Goal: Find contact information: Find contact information

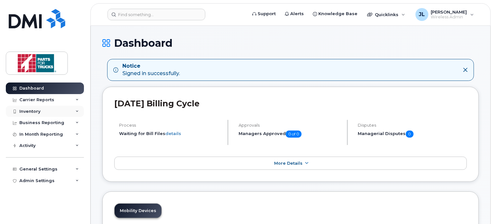
click at [66, 113] on div "Inventory" at bounding box center [45, 112] width 78 height 12
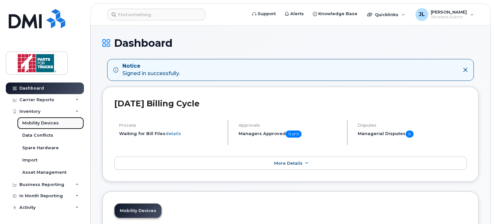
click at [59, 125] on link "Mobility Devices" at bounding box center [50, 123] width 67 height 12
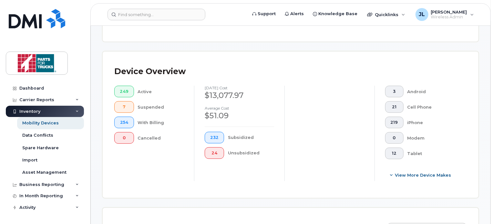
scroll to position [180, 0]
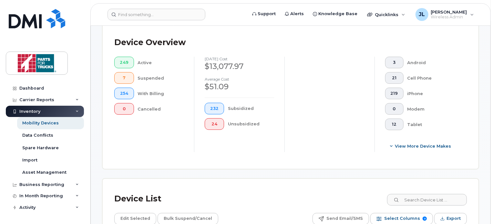
click at [420, 206] on div "Device List" at bounding box center [290, 199] width 353 height 17
click at [421, 206] on div "Device List" at bounding box center [290, 199] width 353 height 17
click at [427, 200] on input at bounding box center [426, 200] width 80 height 12
type input "Easton"
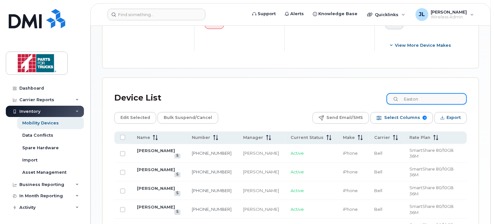
scroll to position [305, 0]
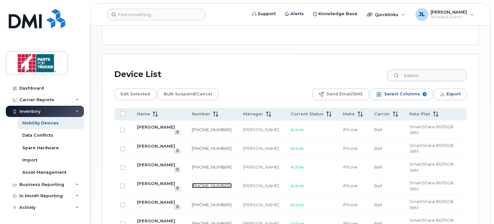
click at [201, 183] on link "506-866-3516" at bounding box center [212, 185] width 40 height 5
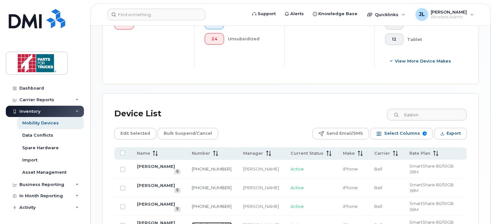
scroll to position [264, 0]
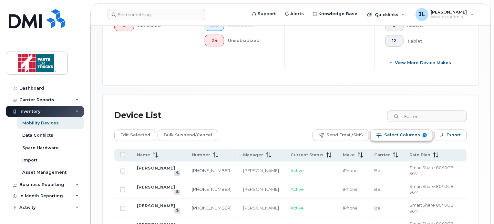
click at [404, 137] on span "Select Columns" at bounding box center [402, 135] width 36 height 10
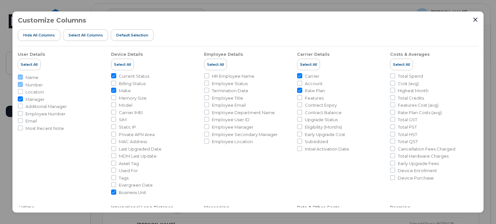
click at [34, 90] on span "Location" at bounding box center [35, 92] width 18 height 6
click at [23, 90] on input "Location" at bounding box center [20, 91] width 5 height 5
checkbox input "true"
click at [475, 20] on icon "Close" at bounding box center [475, 19] width 5 height 5
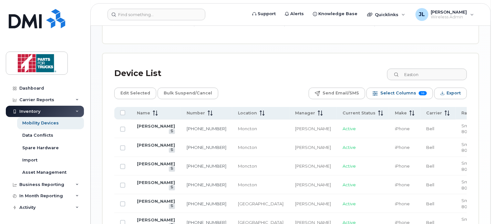
scroll to position [307, 0]
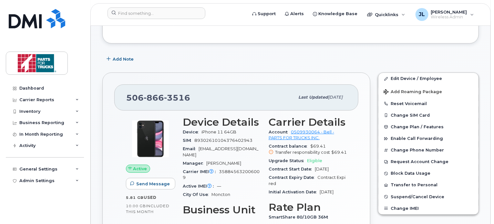
scroll to position [81, 0]
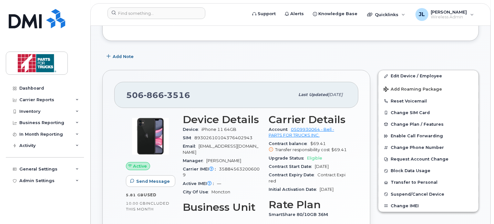
click at [166, 93] on span "3516" at bounding box center [177, 95] width 26 height 10
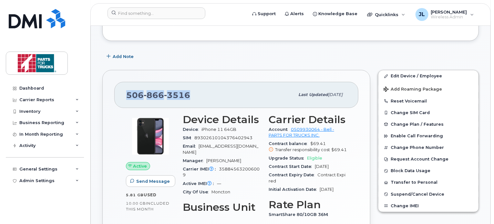
copy span "[PHONE_NUMBER]"
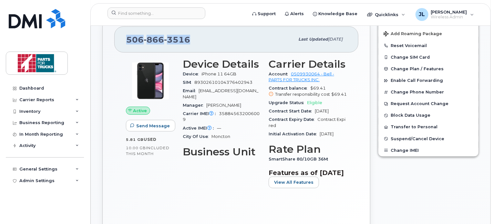
scroll to position [137, 0]
copy span "[PHONE_NUMBER]"
